Goal: Task Accomplishment & Management: Use online tool/utility

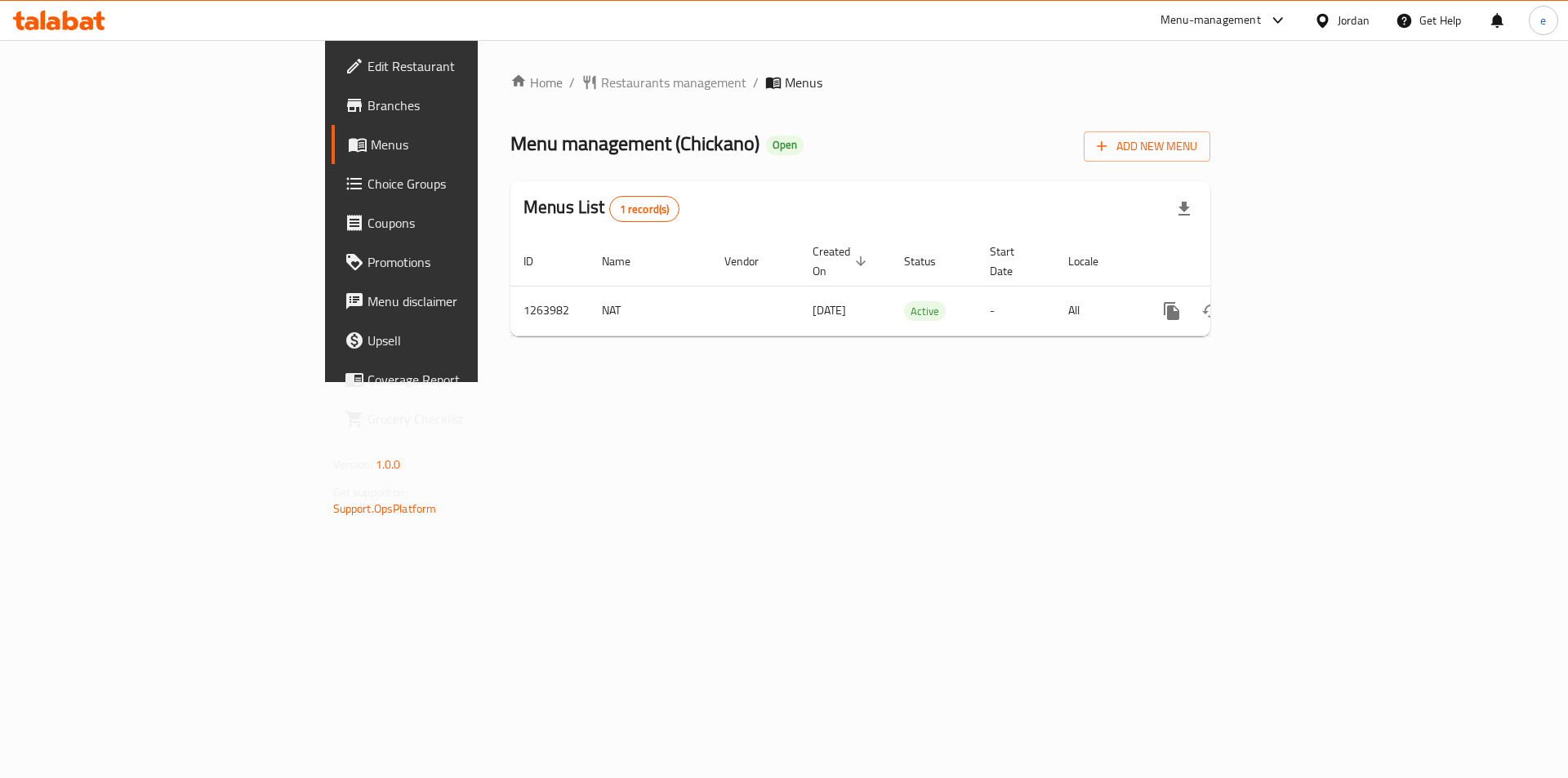
click at [368, 180] on span "Choice Groups" at bounding box center [470, 183] width 206 height 20
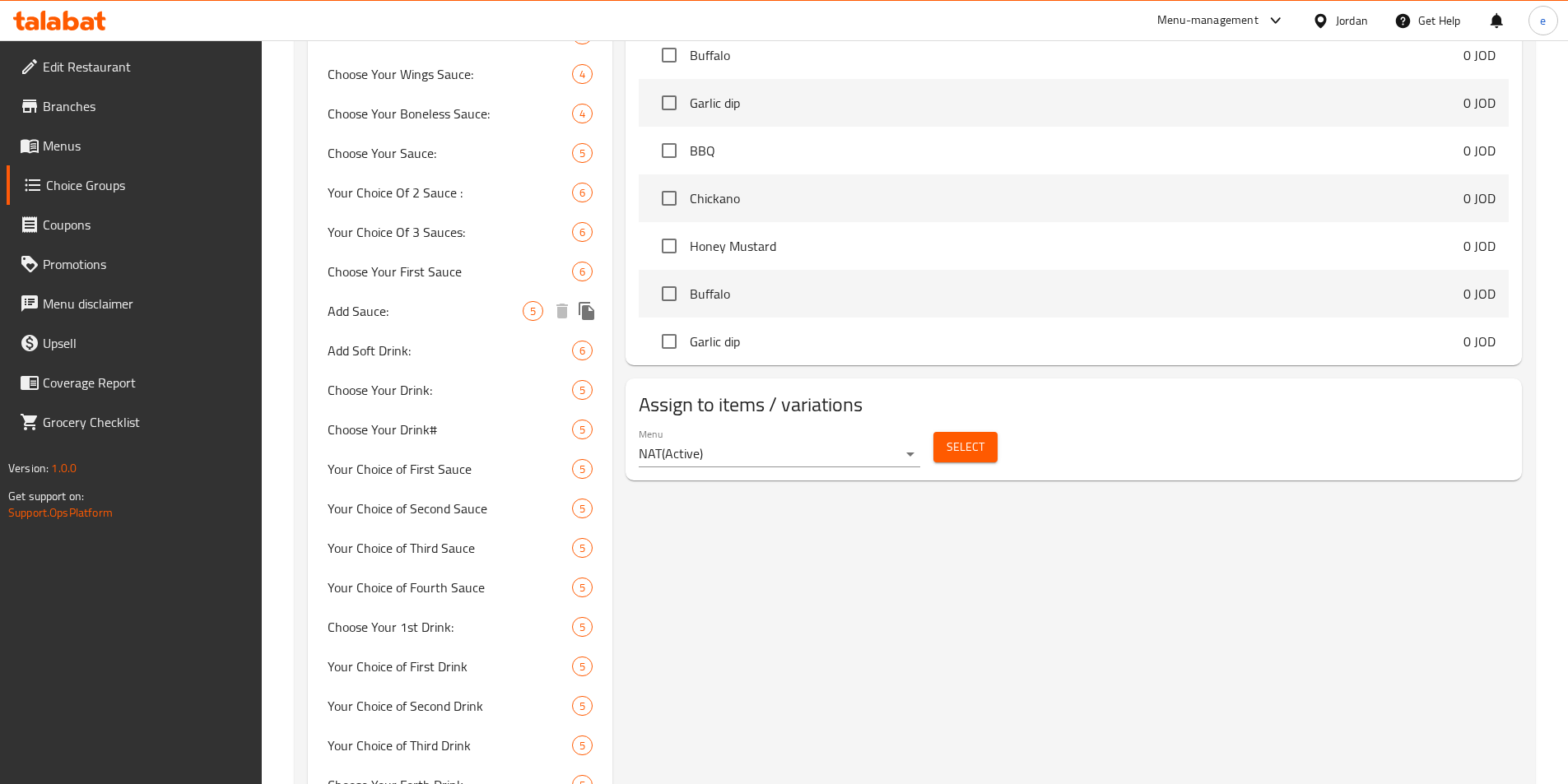
scroll to position [1070, 0]
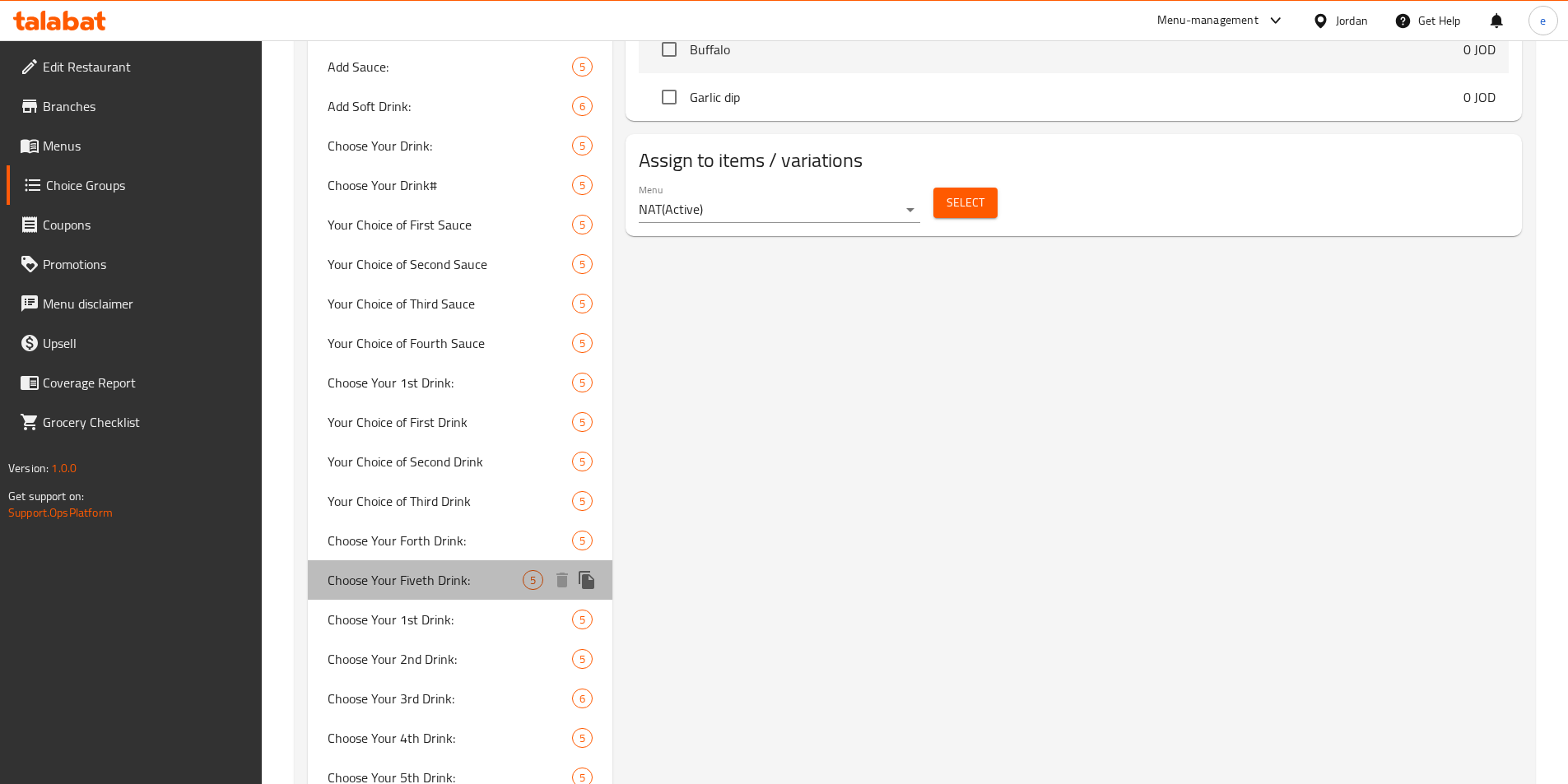
click at [372, 576] on span "Choose Your Fiveth Drink:" at bounding box center [426, 580] width 196 height 20
type input "Choose Your Fiveth Drink:"
type input "[PERSON_NAME] الخامس:"
type input "0"
type input "5"
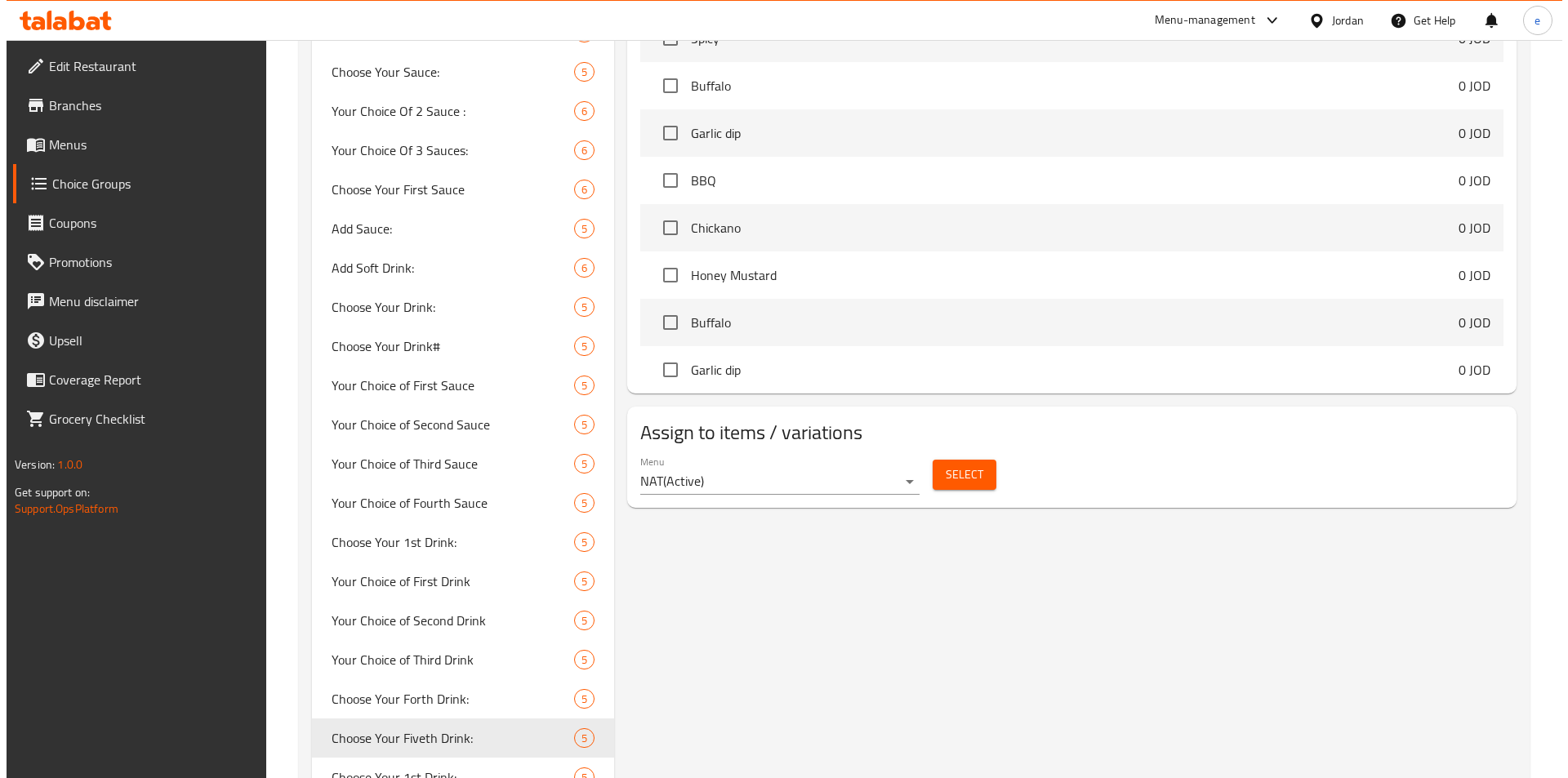
scroll to position [817, 0]
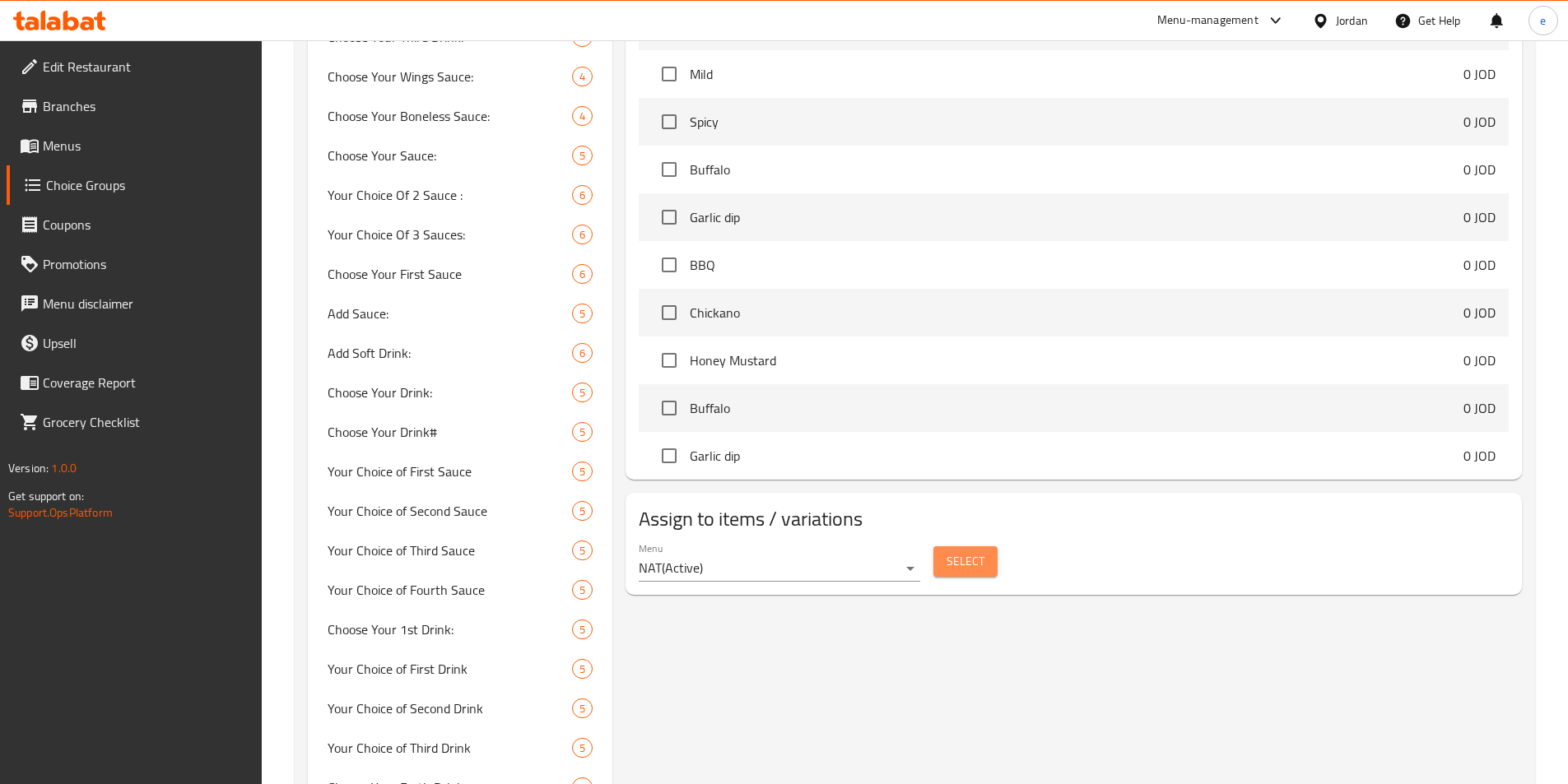
click at [951, 551] on span "Select" at bounding box center [966, 562] width 38 height 21
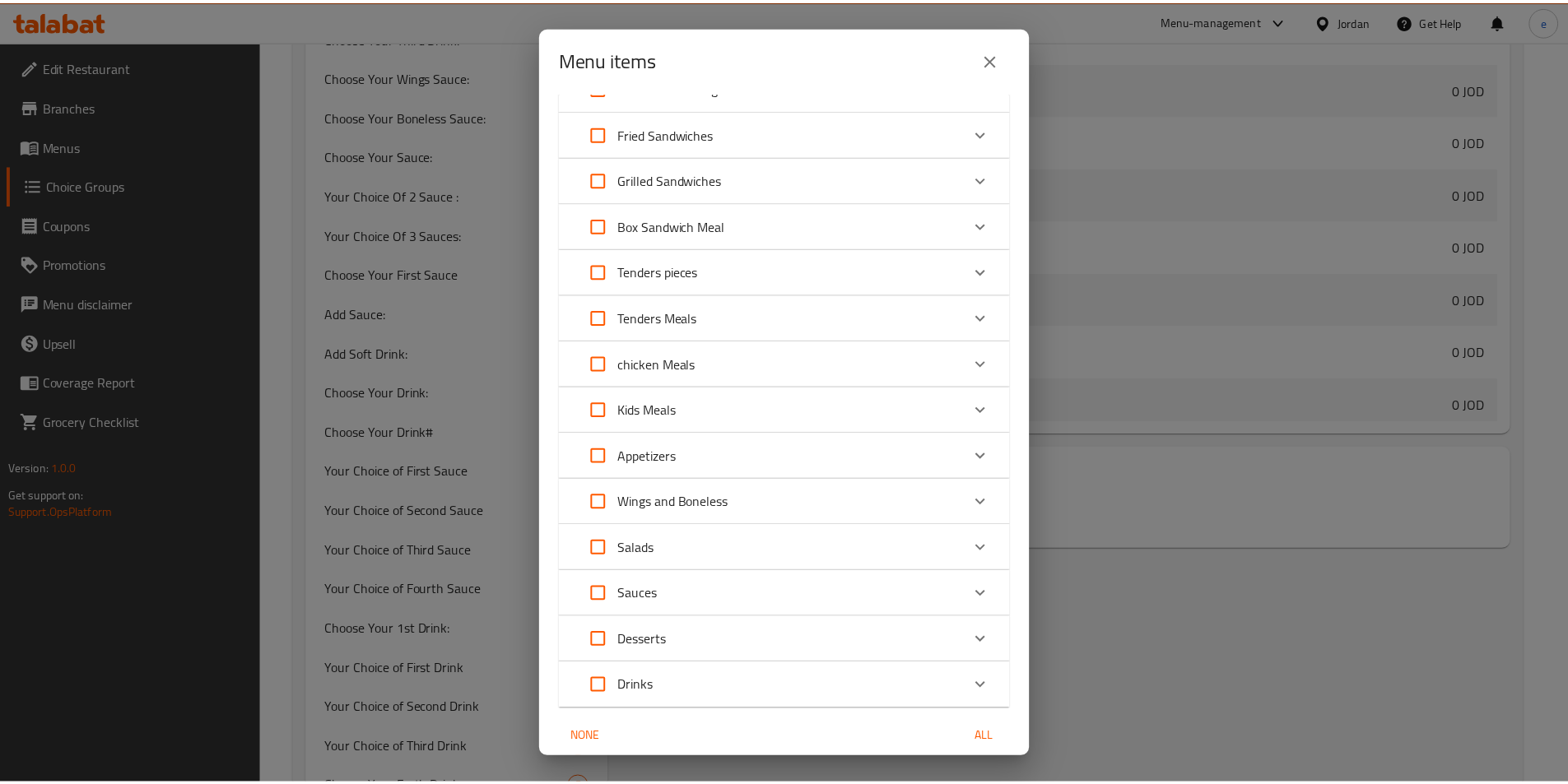
scroll to position [284, 0]
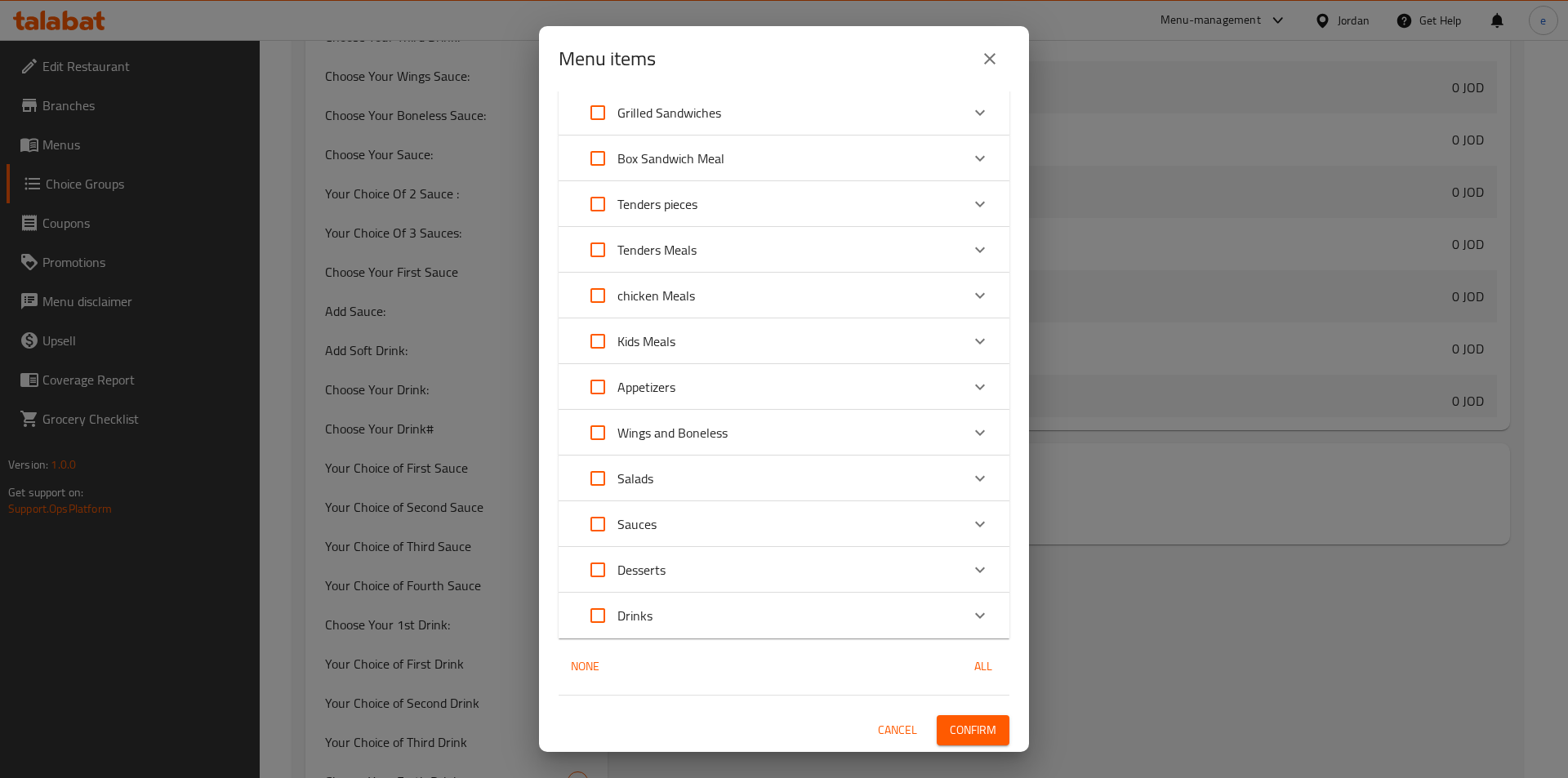
click at [999, 49] on button "close" at bounding box center [990, 59] width 40 height 40
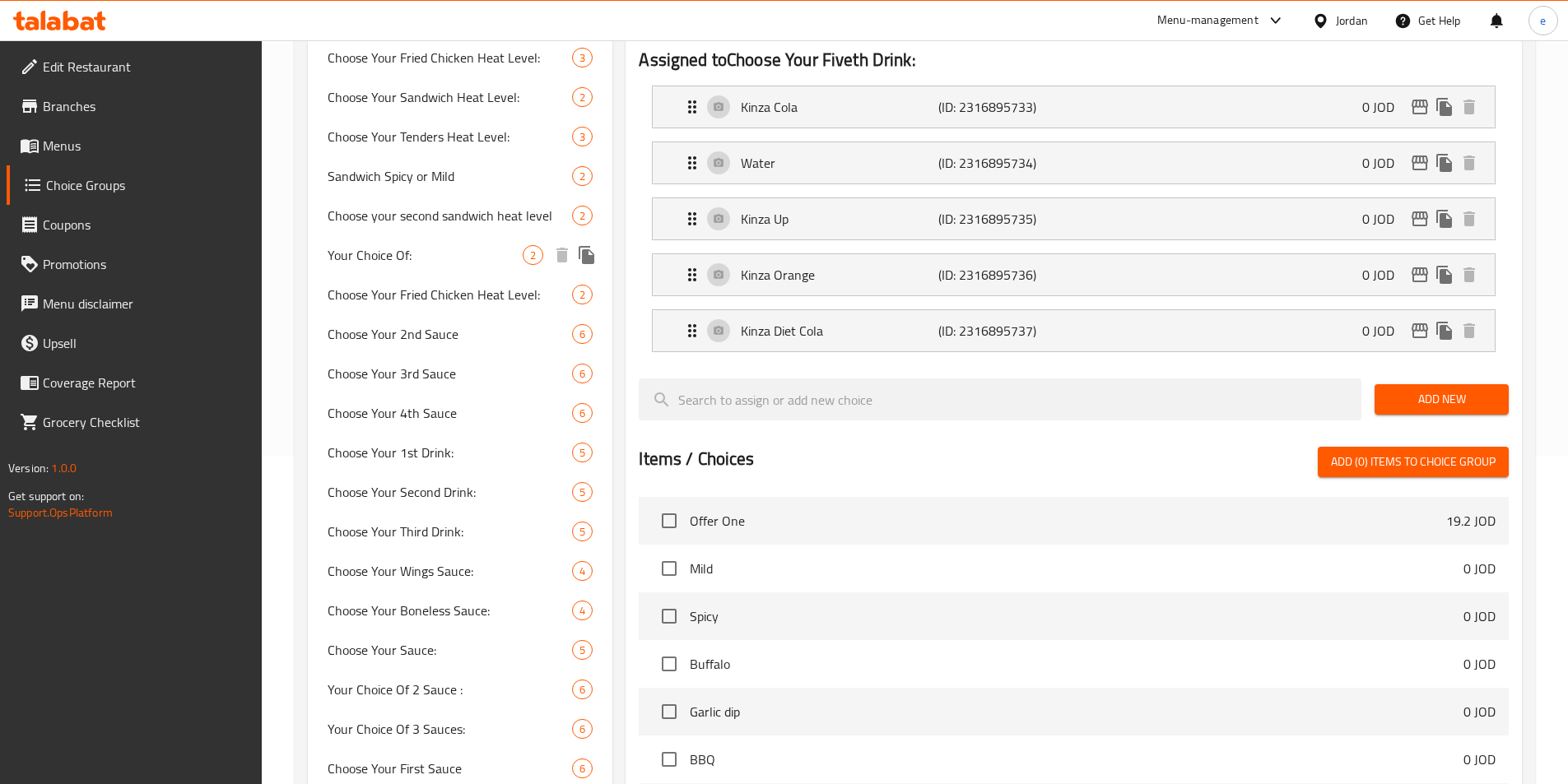
scroll to position [0, 0]
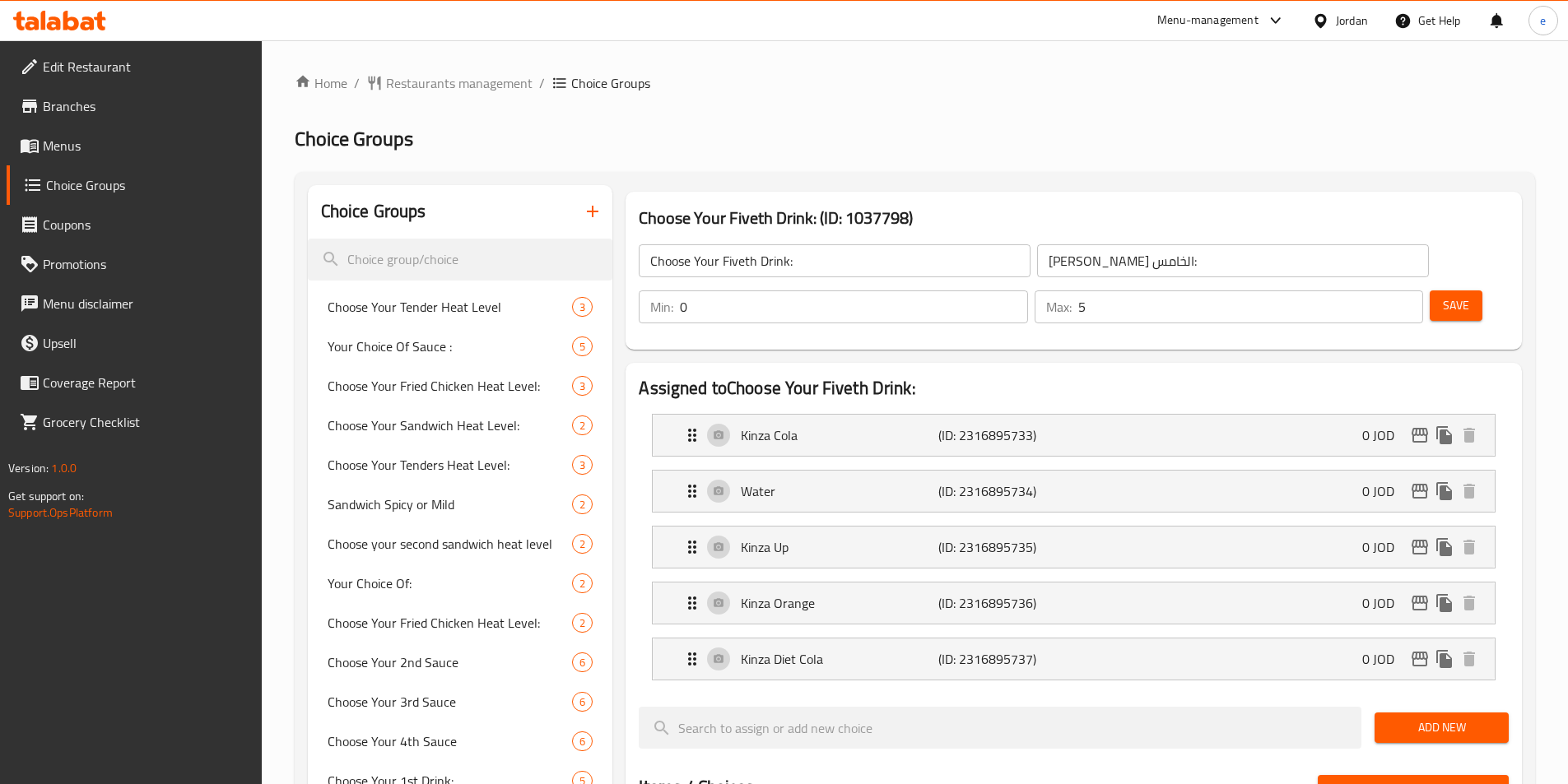
click at [415, 75] on span "Restaurants management" at bounding box center [459, 83] width 146 height 20
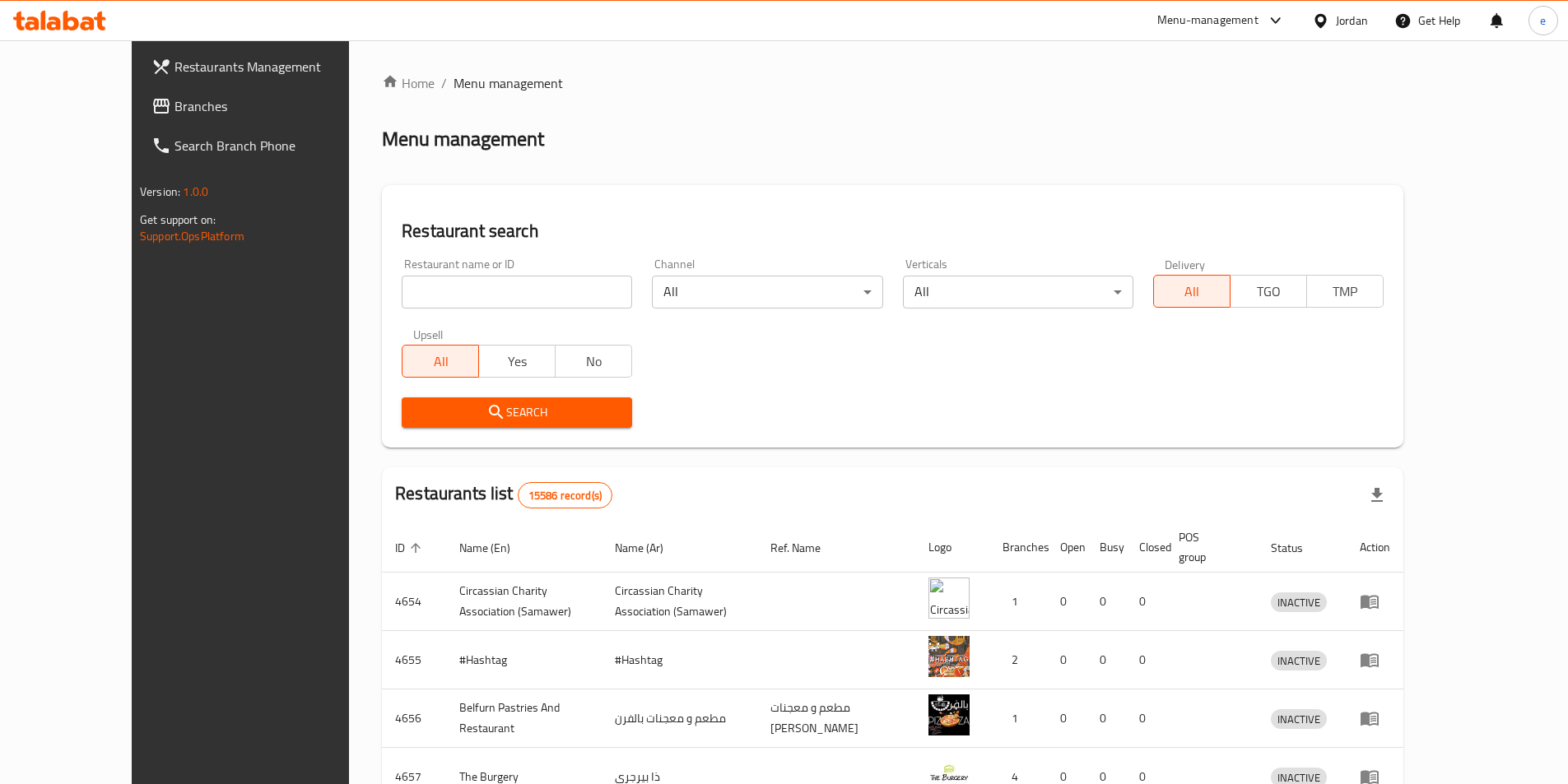
click at [153, 103] on icon at bounding box center [161, 106] width 16 height 15
